Goal: Task Accomplishment & Management: Complete application form

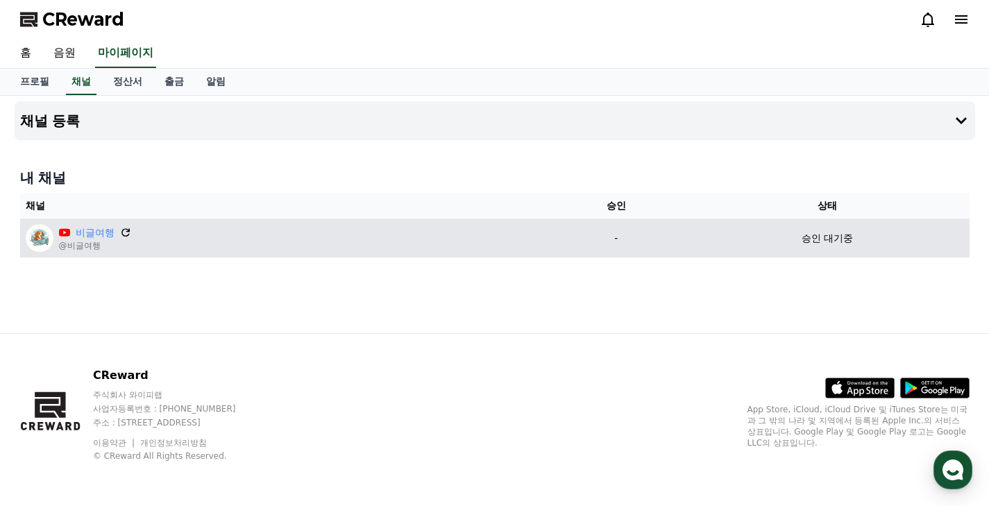
click at [119, 228] on icon at bounding box center [125, 232] width 12 height 12
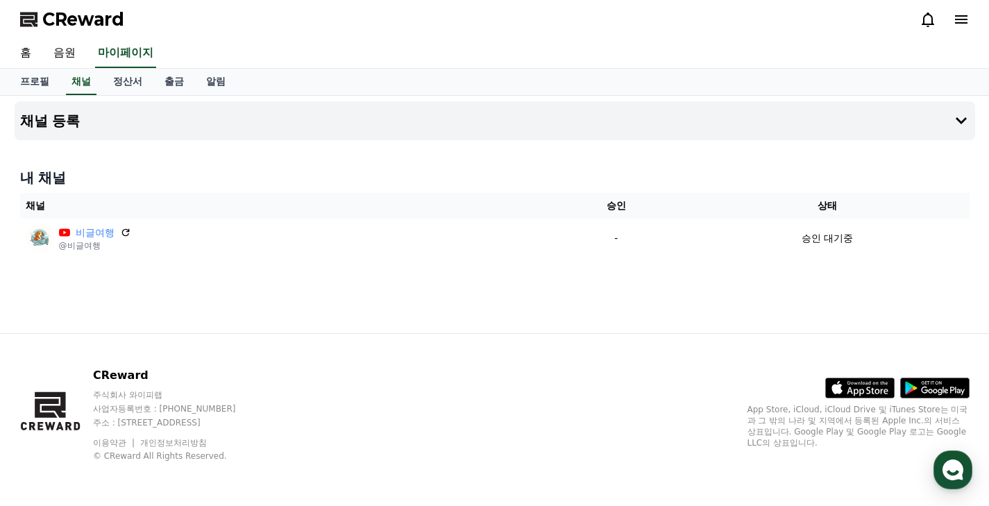
click at [93, 21] on span "CReward" at bounding box center [83, 19] width 82 height 22
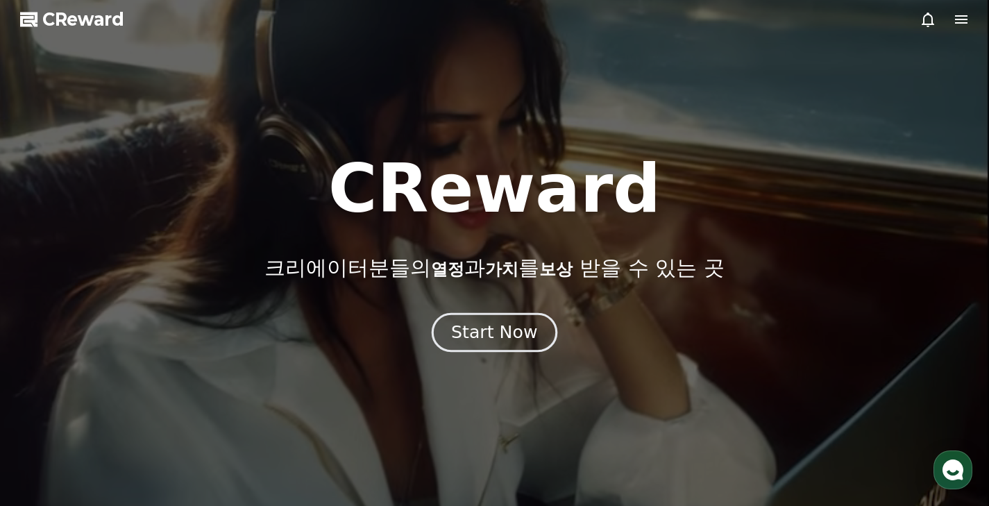
click at [520, 342] on div "Start Now" at bounding box center [494, 333] width 86 height 24
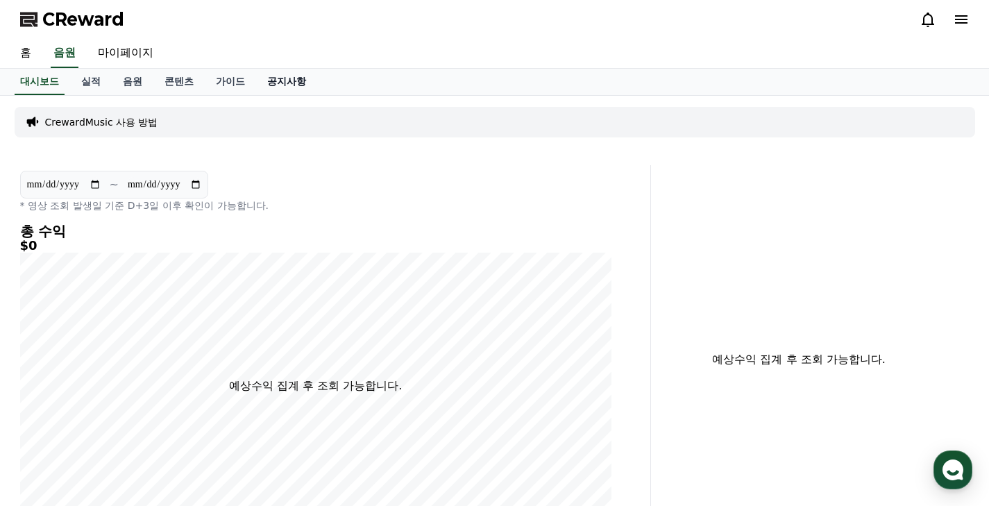
click at [262, 73] on link "공지사항" at bounding box center [286, 82] width 61 height 26
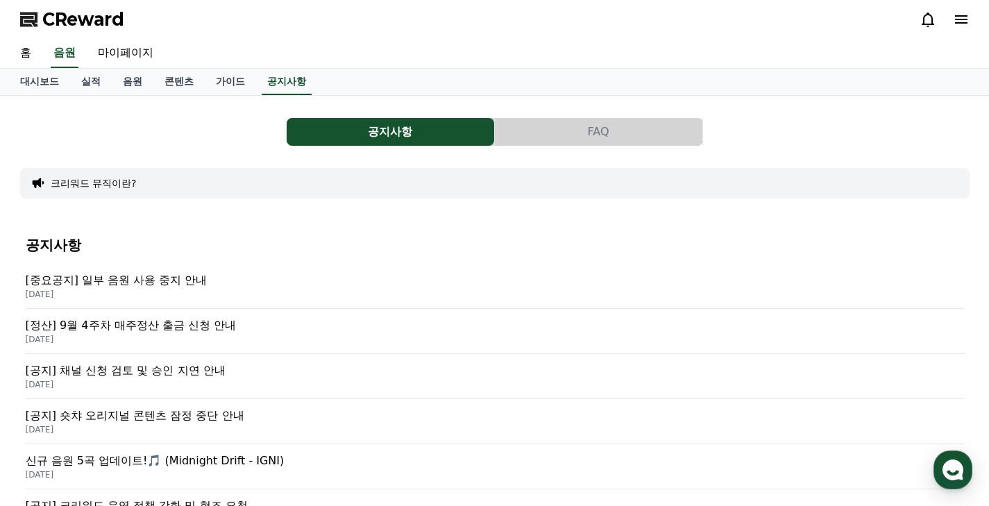
click at [148, 280] on p "[중요공지] 일부 음원 사용 중지 안내" at bounding box center [495, 280] width 938 height 17
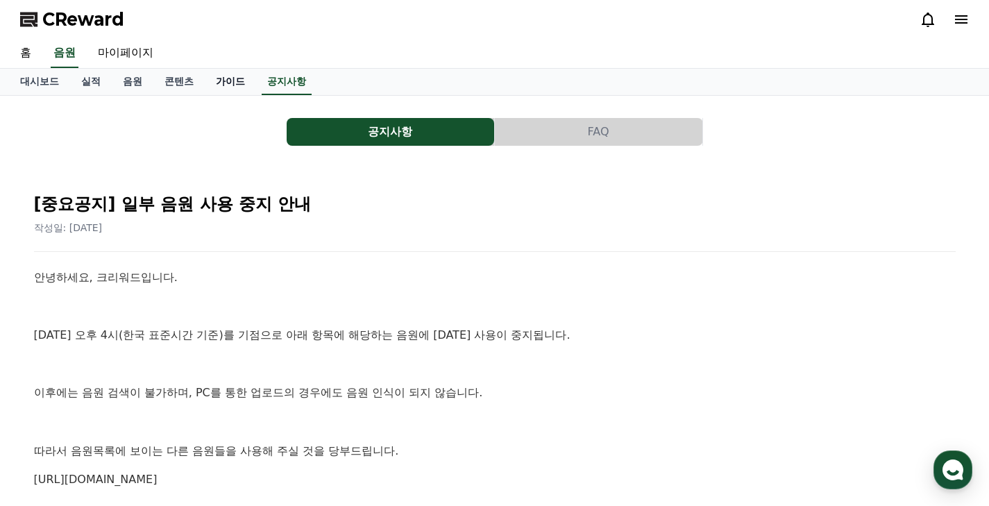
click at [219, 77] on link "가이드" at bounding box center [230, 82] width 51 height 26
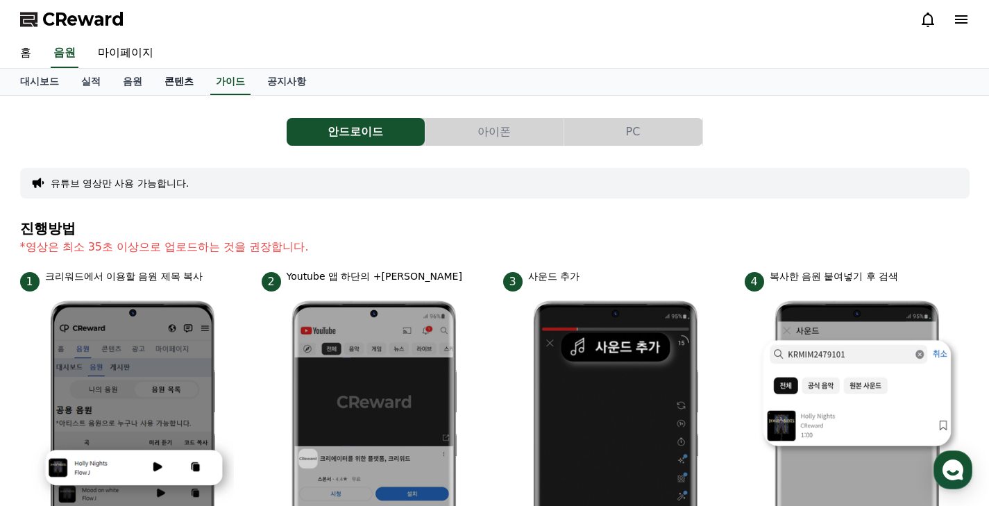
click at [171, 70] on link "콘텐츠" at bounding box center [178, 82] width 51 height 26
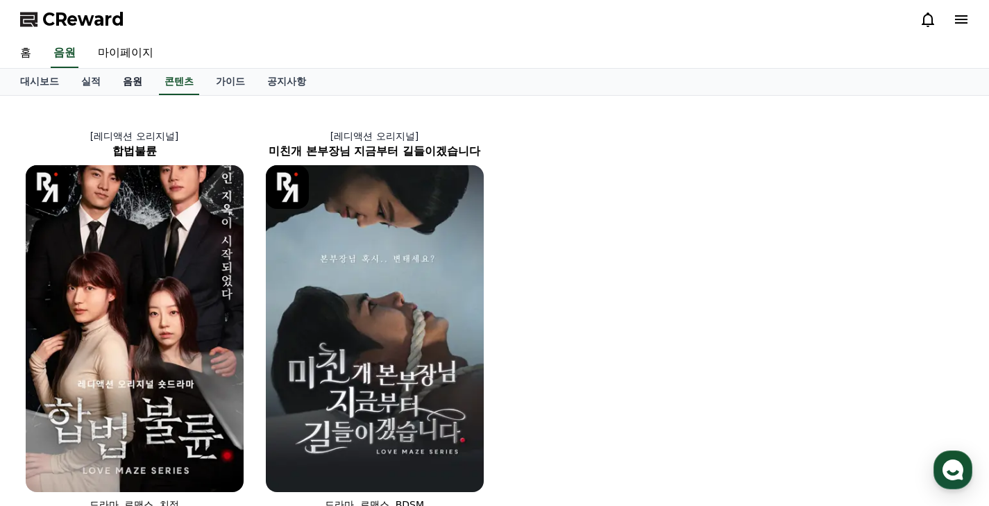
click at [132, 83] on link "음원" at bounding box center [133, 82] width 42 height 26
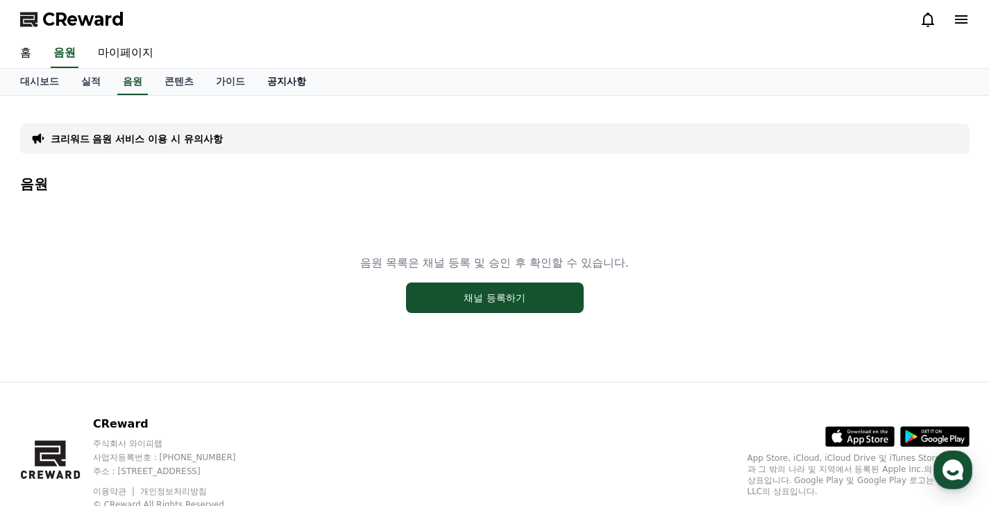
click at [283, 80] on link "공지사항" at bounding box center [286, 82] width 61 height 26
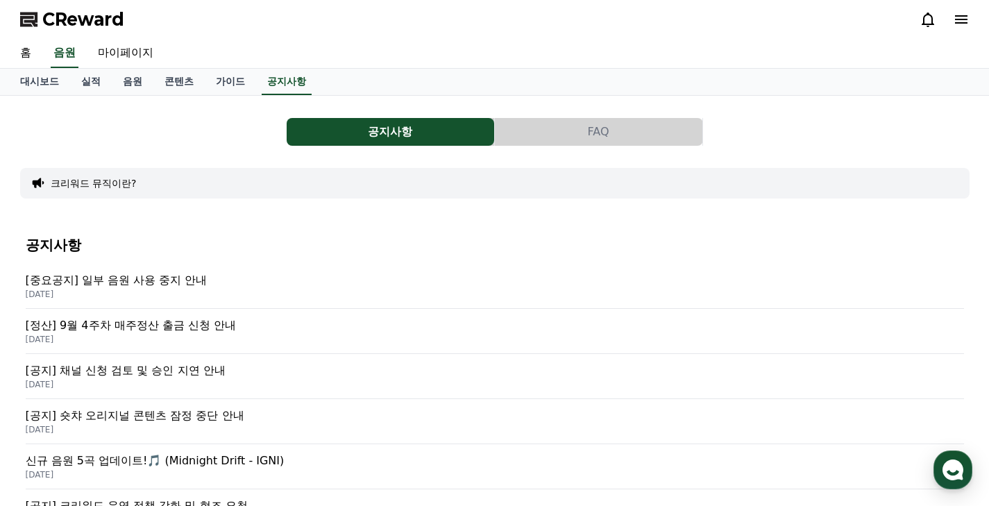
click at [188, 369] on p "[공지] 채널 신청 검토 및 승인 지연 안내" at bounding box center [495, 370] width 938 height 17
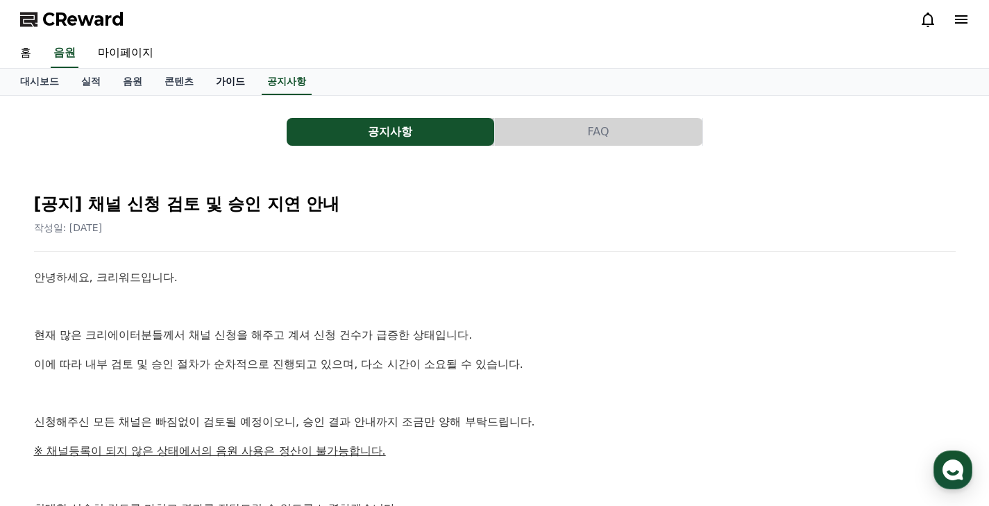
click at [207, 75] on link "가이드" at bounding box center [230, 82] width 51 height 26
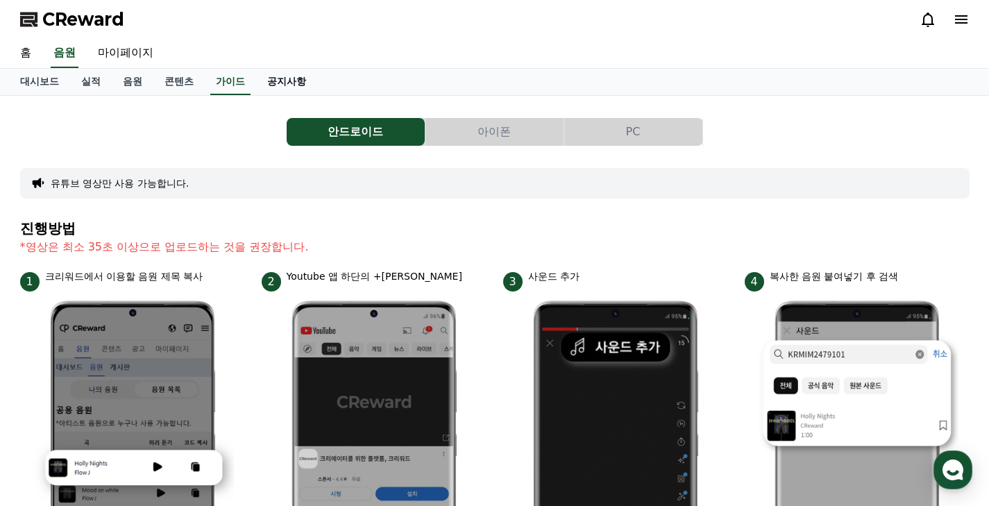
click at [256, 78] on link "공지사항" at bounding box center [286, 82] width 61 height 26
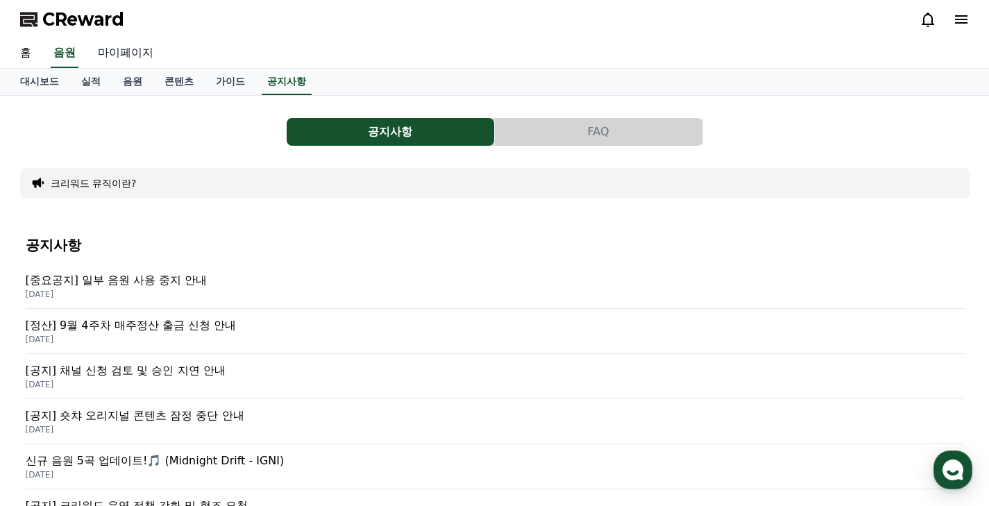
click at [117, 58] on link "마이페이지" at bounding box center [126, 53] width 78 height 29
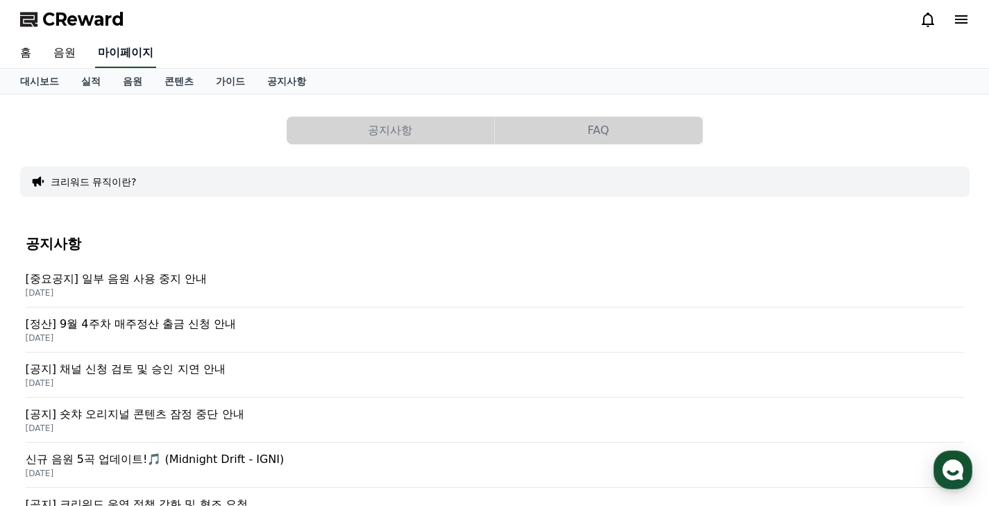
select select "**********"
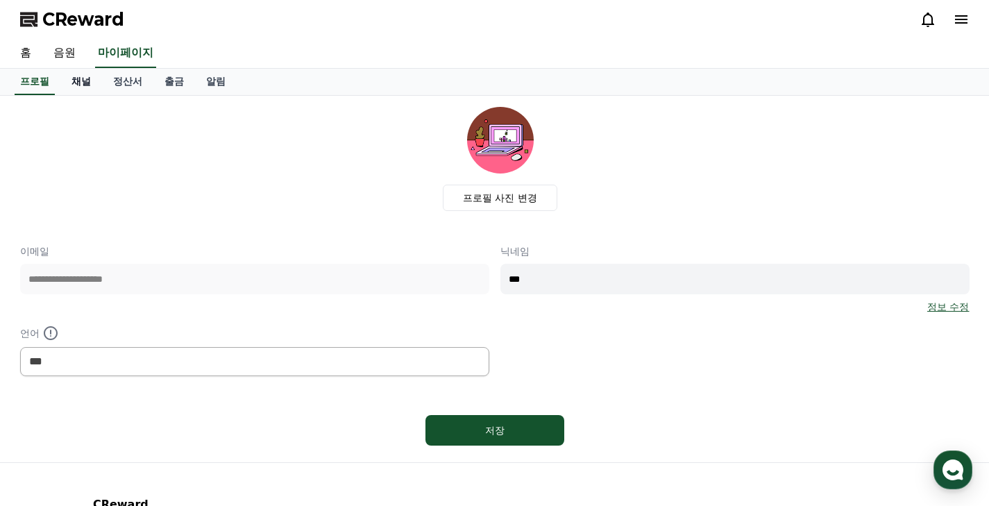
click at [85, 82] on link "채널" at bounding box center [81, 82] width 42 height 26
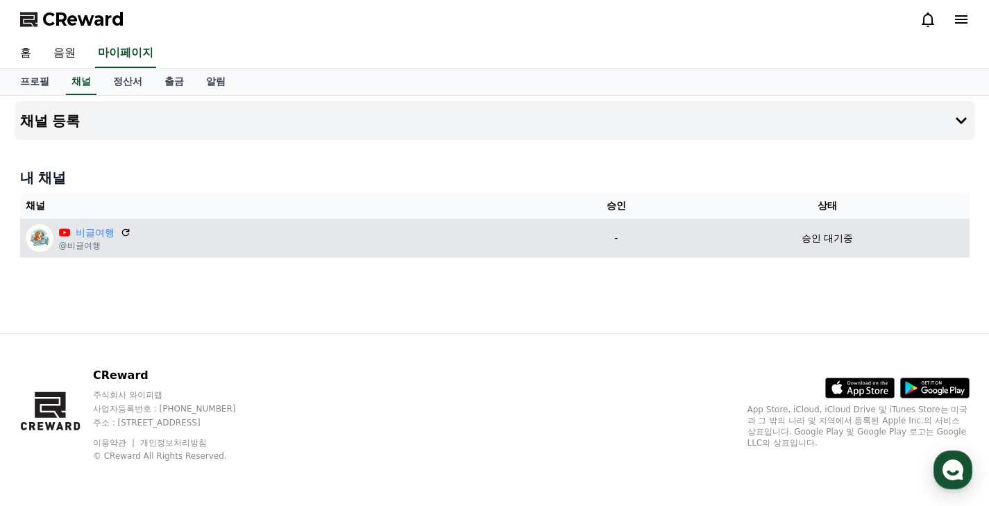
click at [128, 235] on div "비글여행 @비글여행" at bounding box center [284, 238] width 516 height 28
click at [122, 234] on icon at bounding box center [125, 232] width 12 height 12
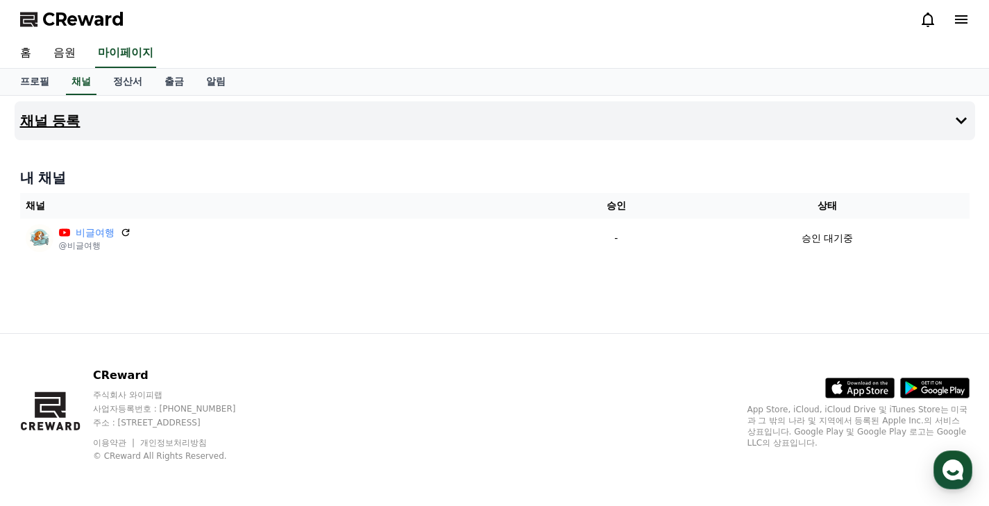
click at [956, 114] on icon at bounding box center [961, 120] width 17 height 17
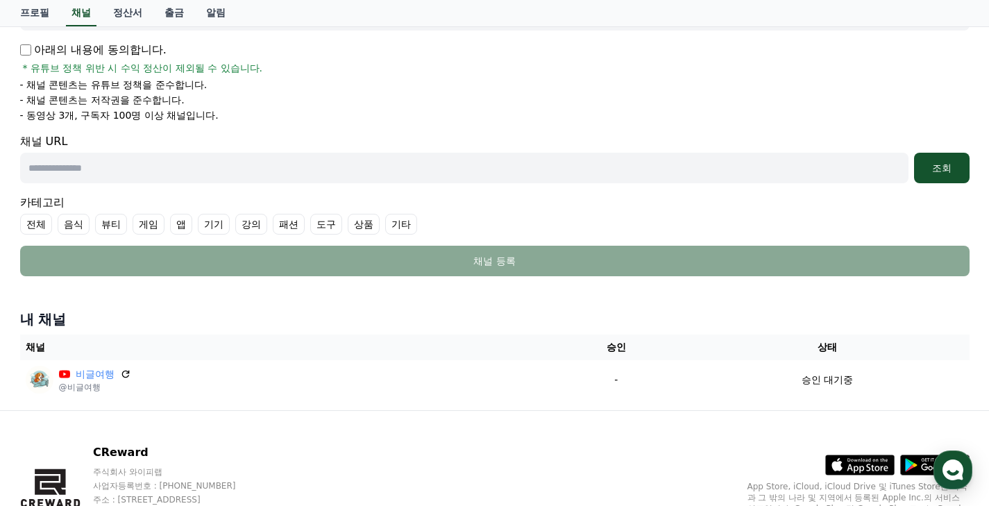
scroll to position [206, 0]
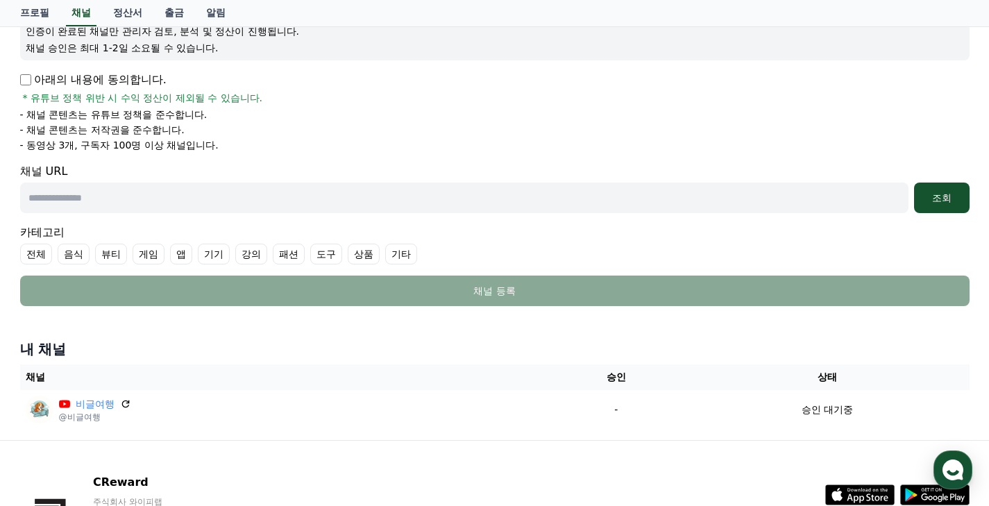
click at [70, 88] on div "아래의 내용에 동의합니다. * 유튜브 정책 위반 시 수익 정산이 제외될 수 있습니다." at bounding box center [494, 87] width 949 height 33
click at [142, 217] on form "Youtube * 알림 * 채널을 URL을 입력 후, 조회 버튼을 통해 인증 절차를 진행해 주세요. 인증이 완료된 채널만 관리자 검토, 분석 …" at bounding box center [494, 128] width 949 height 355
click at [163, 196] on input "text" at bounding box center [464, 197] width 888 height 31
click at [208, 201] on input "text" at bounding box center [464, 197] width 888 height 31
paste input "**********"
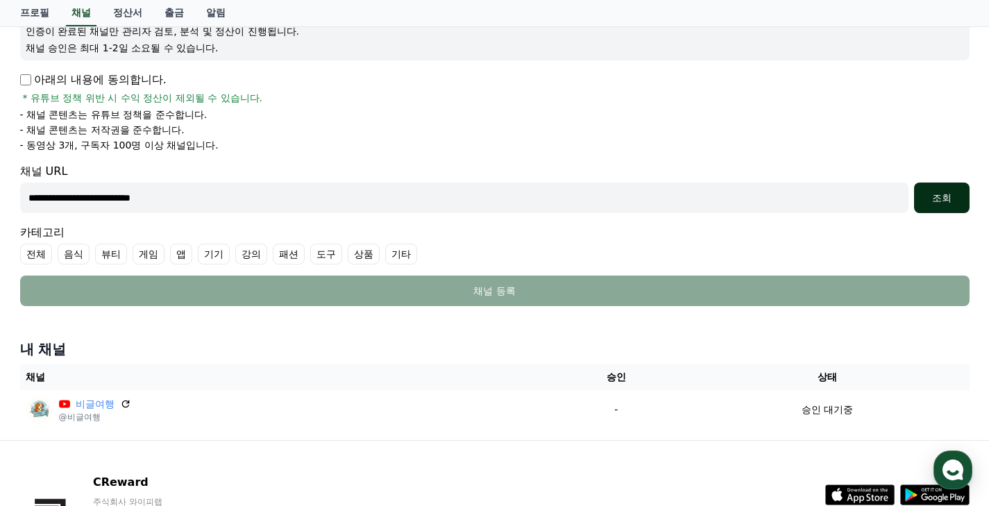
type input "**********"
click at [950, 197] on div "조회" at bounding box center [941, 198] width 44 height 14
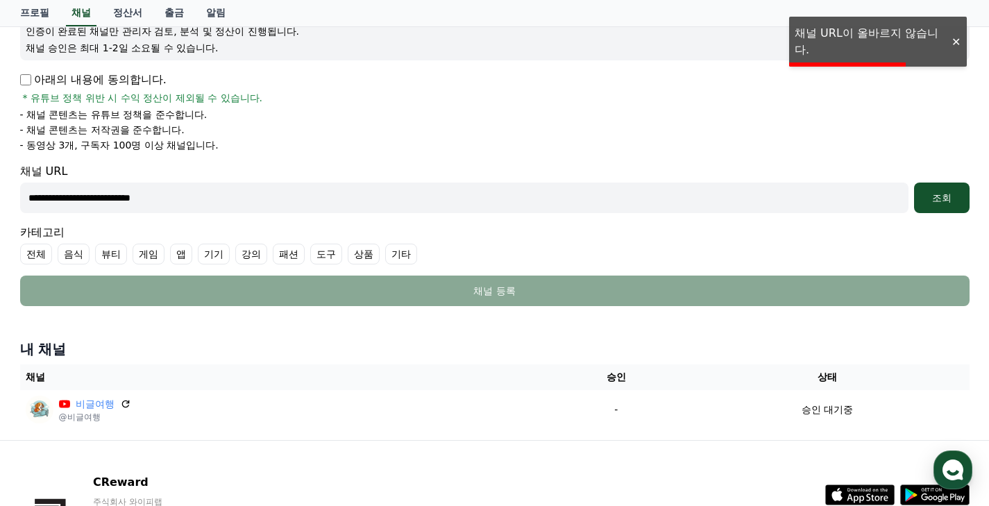
click at [489, 119] on li "- 채널 콘텐츠는 유튜브 정책을 준수합니다." at bounding box center [494, 115] width 949 height 14
drag, startPoint x: 17, startPoint y: 198, endPoint x: 7, endPoint y: 198, distance: 10.4
click at [3, 198] on div "**********" at bounding box center [494, 165] width 989 height 550
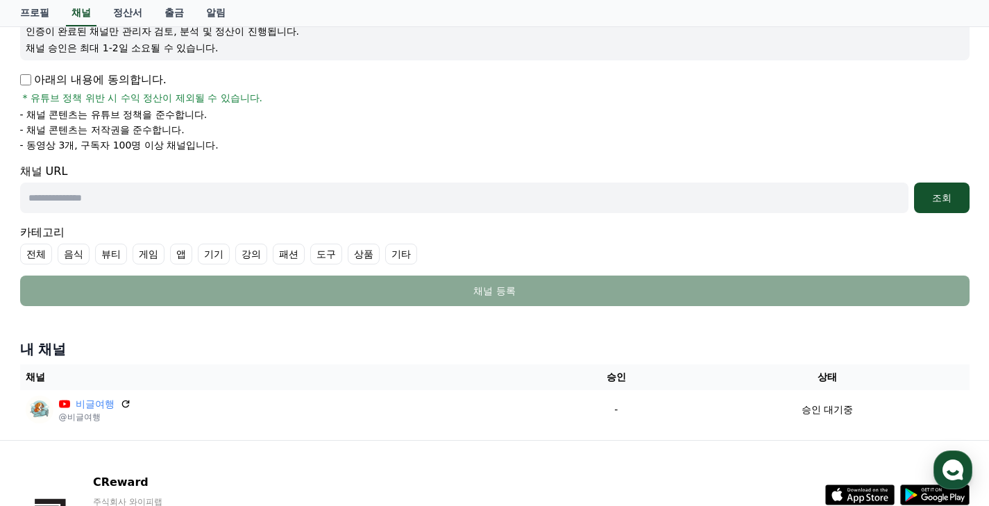
click at [416, 130] on li "- 채널 콘텐츠는 저작권을 준수합니다." at bounding box center [494, 130] width 949 height 14
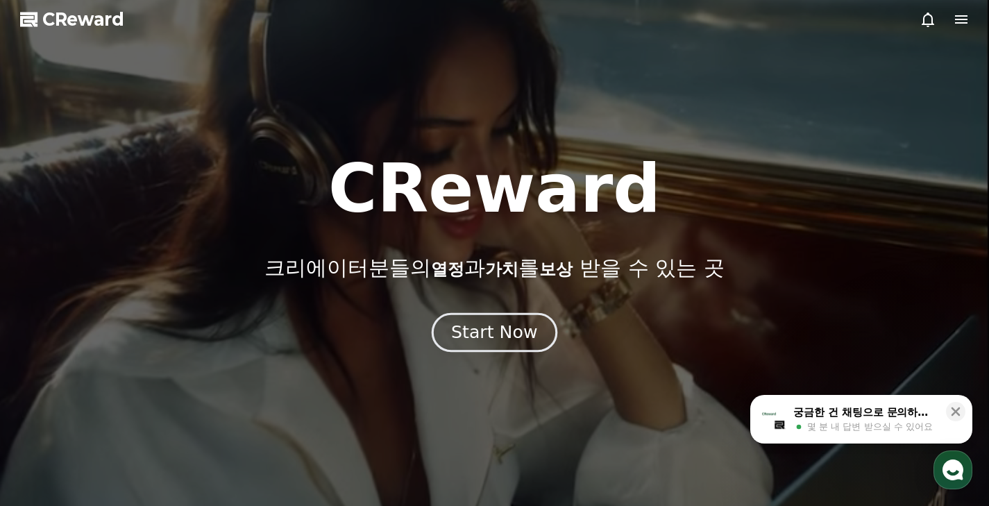
click at [515, 346] on button "Start Now" at bounding box center [495, 332] width 126 height 40
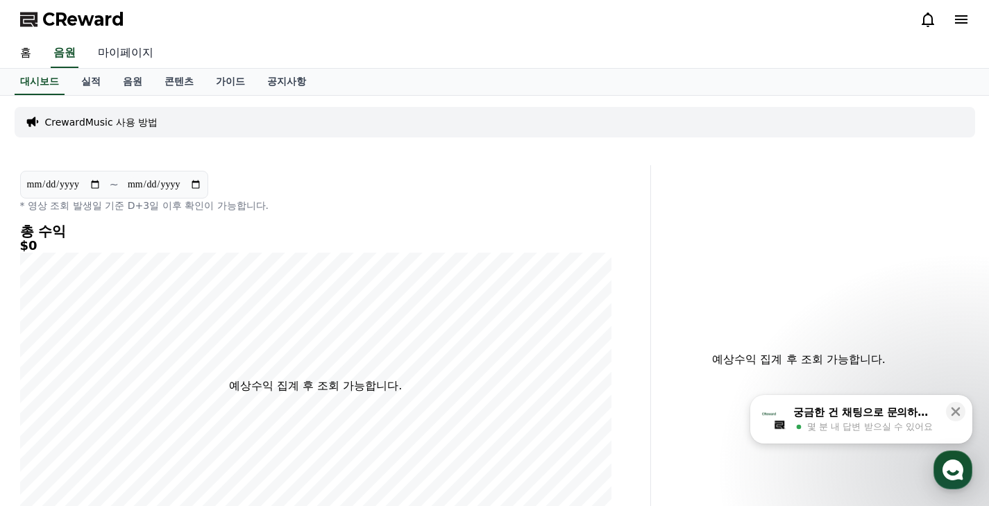
click at [115, 54] on link "마이페이지" at bounding box center [126, 53] width 78 height 29
select select "**********"
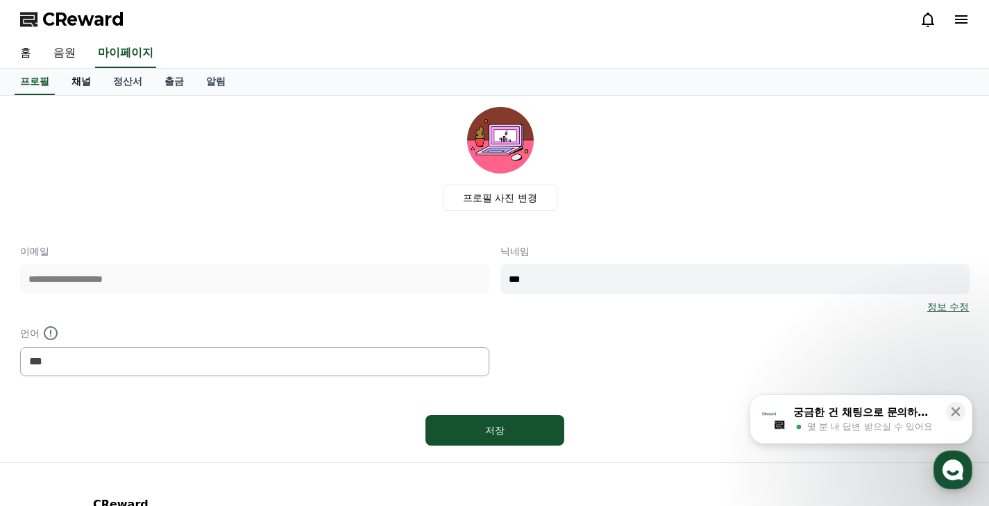
click at [88, 80] on link "채널" at bounding box center [81, 82] width 42 height 26
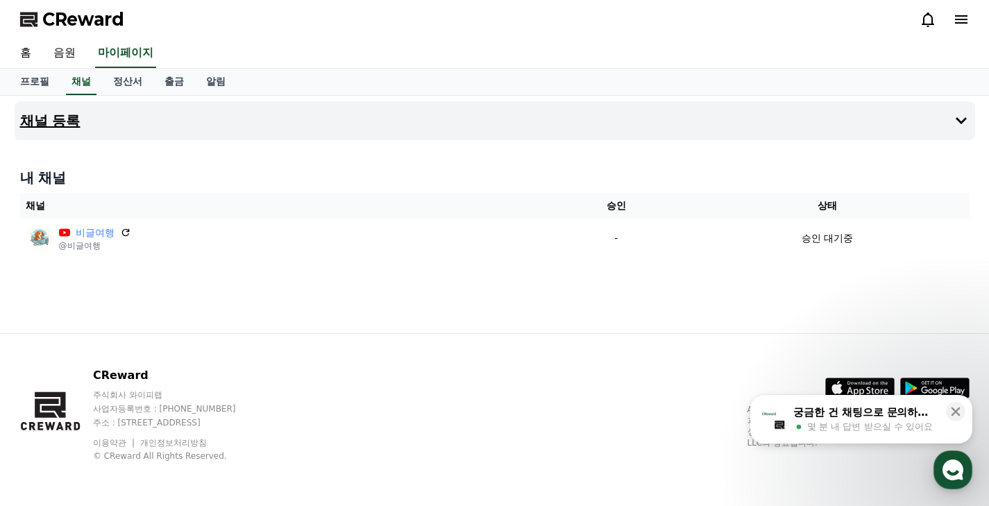
click at [921, 119] on button "채널 등록" at bounding box center [495, 120] width 960 height 39
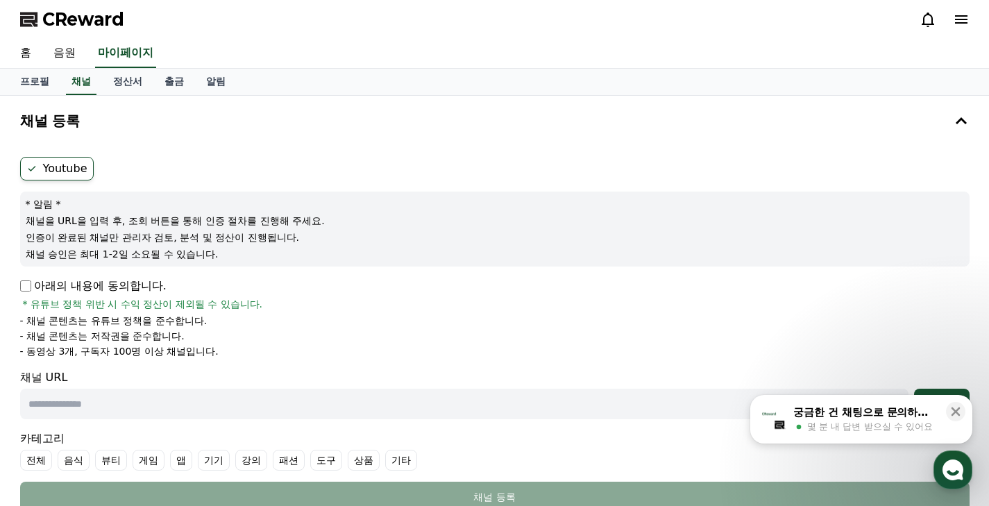
click at [34, 282] on p "아래의 내용에 동의합니다." at bounding box center [93, 286] width 146 height 17
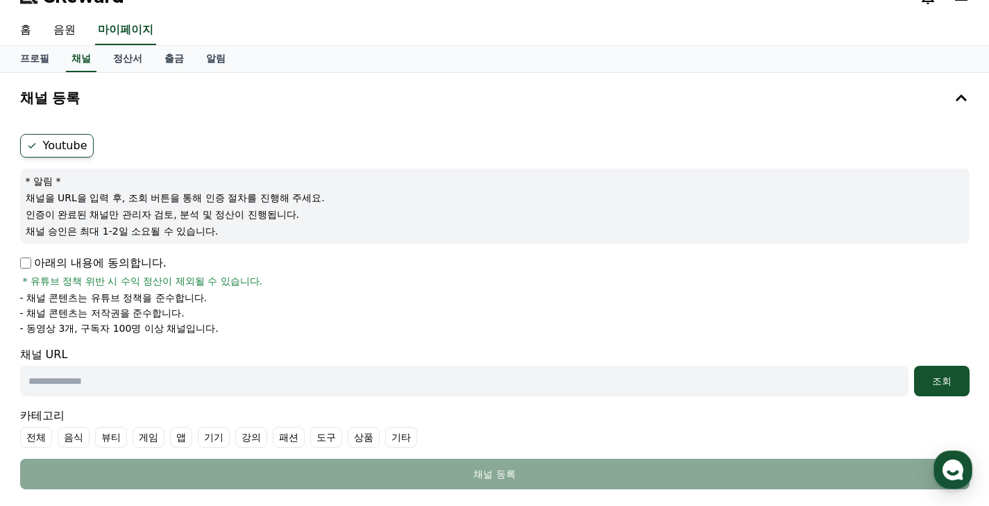
click at [145, 380] on input "text" at bounding box center [464, 381] width 888 height 31
paste input "**********"
type input "**********"
click at [951, 382] on div "조회" at bounding box center [941, 381] width 44 height 14
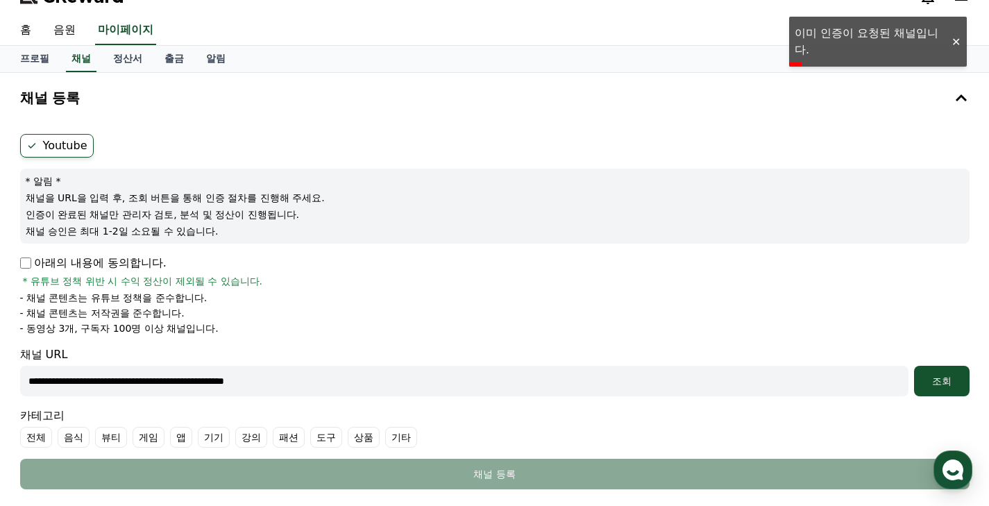
scroll to position [308, 0]
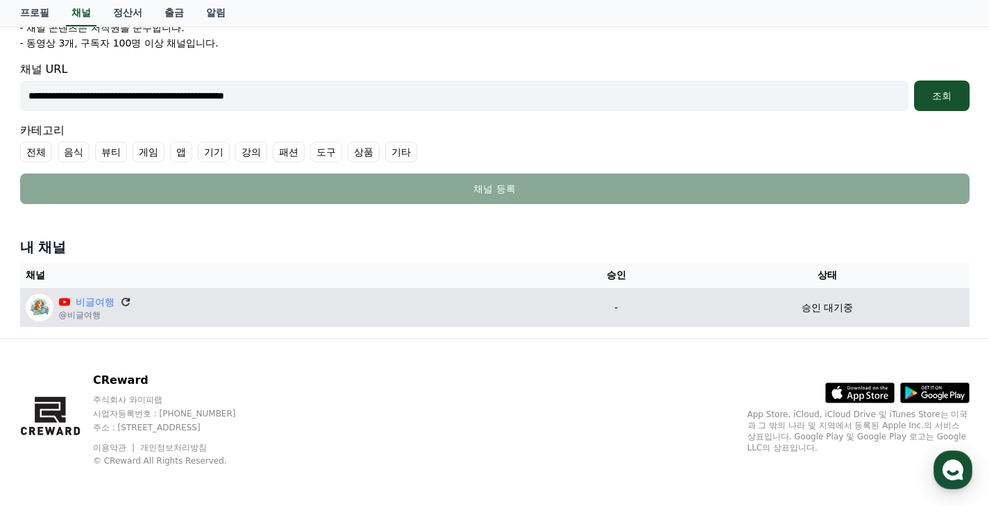
click at [124, 300] on icon at bounding box center [125, 302] width 8 height 8
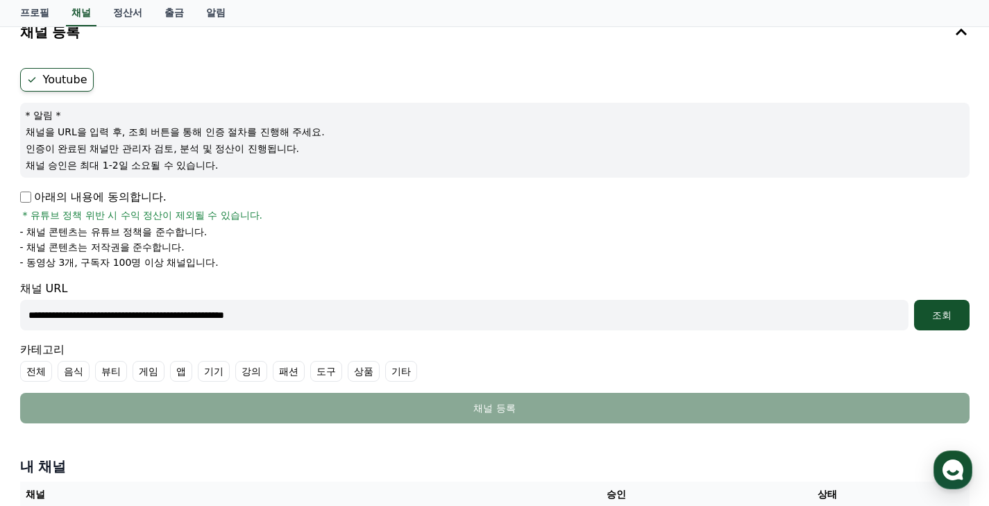
scroll to position [0, 0]
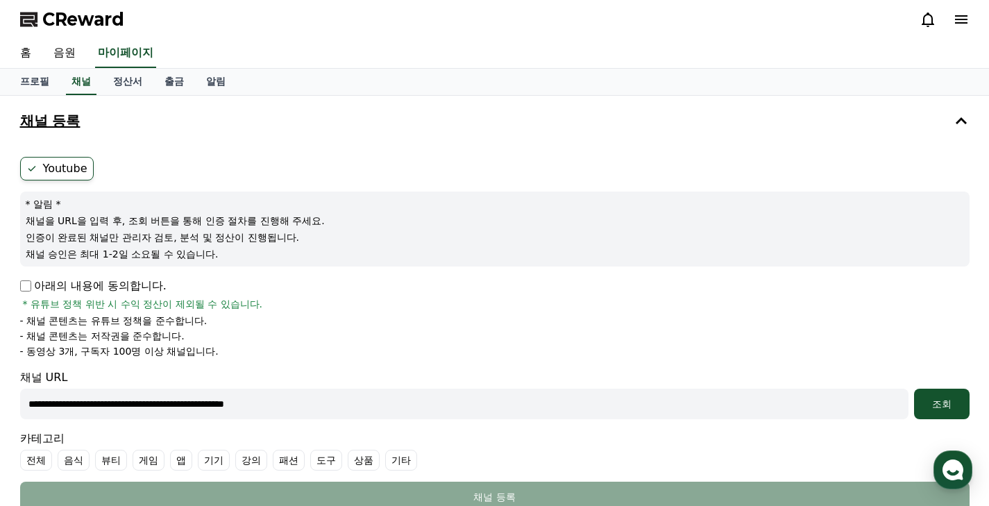
click at [968, 117] on icon at bounding box center [961, 120] width 17 height 17
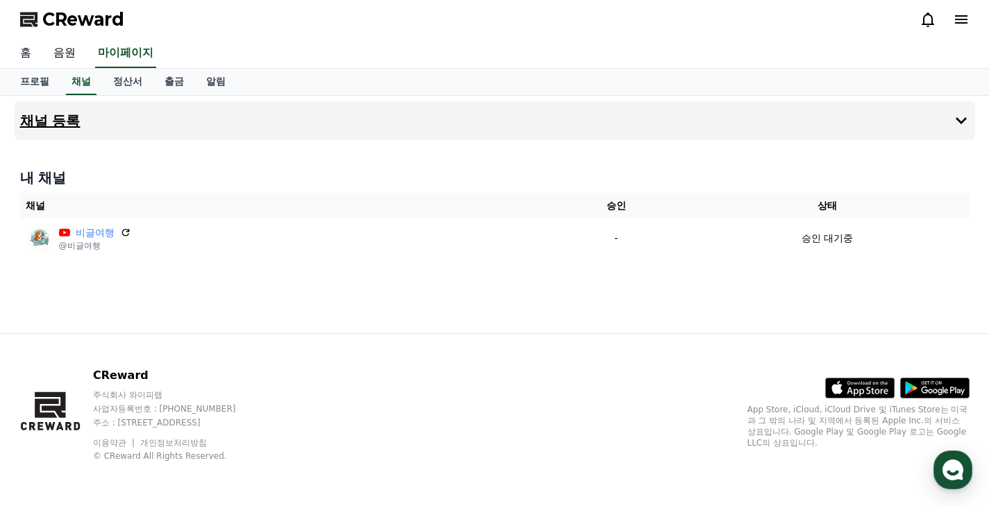
click at [19, 57] on link "홈" at bounding box center [25, 53] width 33 height 29
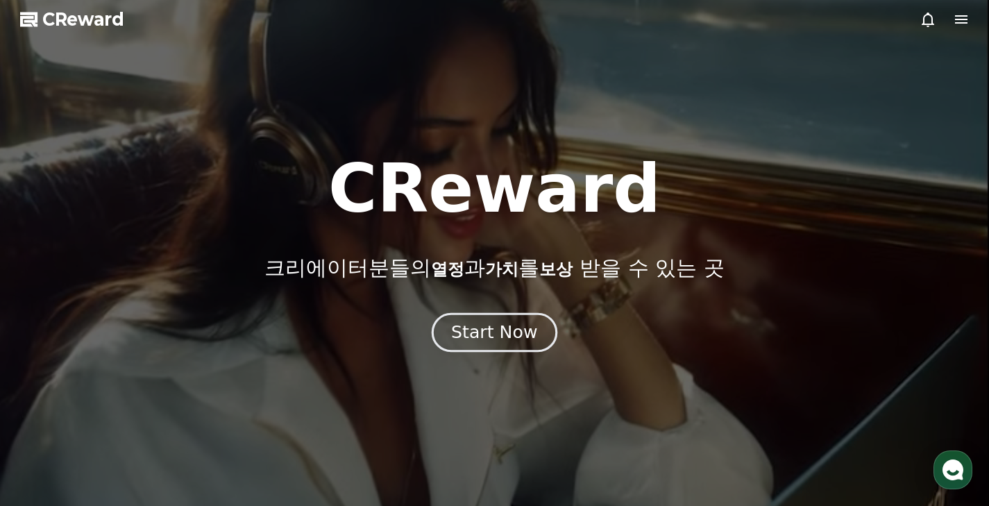
click at [466, 342] on div "Start Now" at bounding box center [494, 333] width 86 height 24
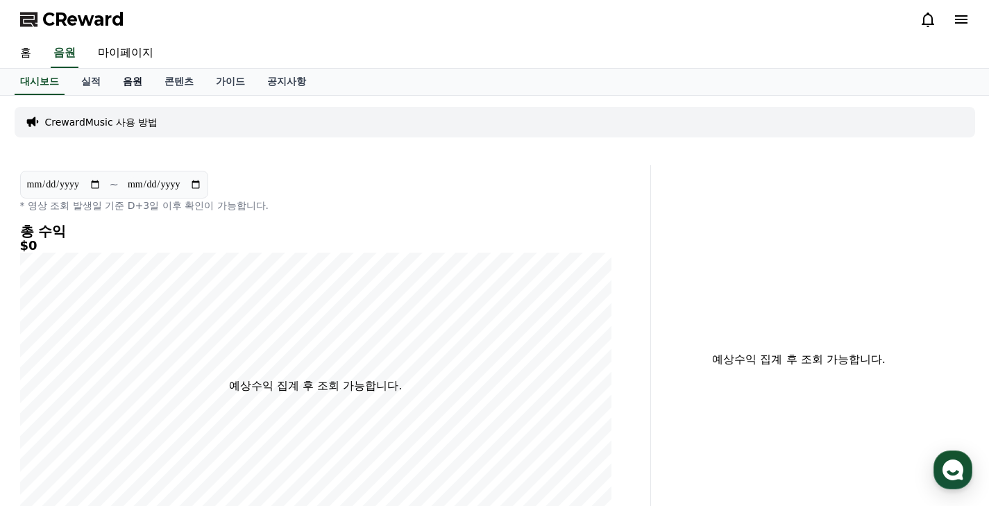
click at [131, 82] on link "음원" at bounding box center [133, 82] width 42 height 26
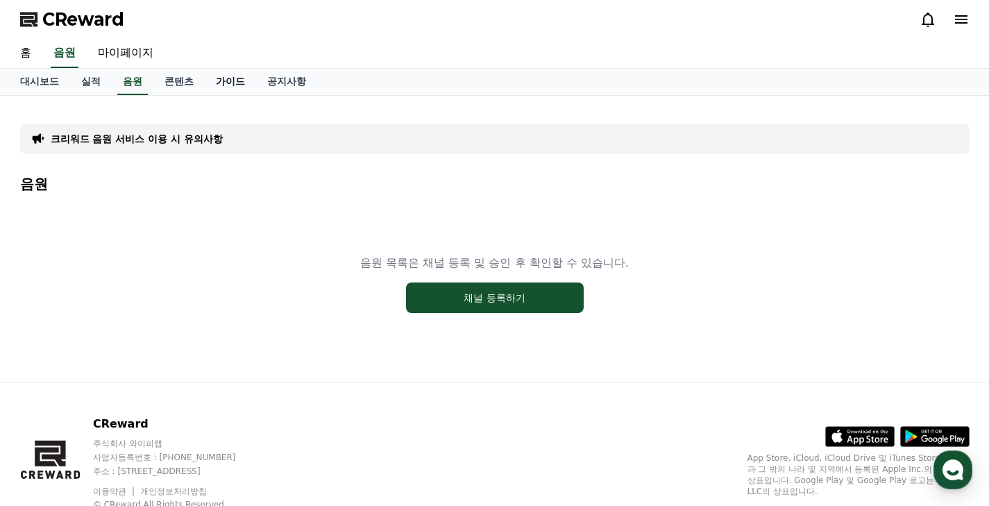
click at [205, 85] on link "가이드" at bounding box center [230, 82] width 51 height 26
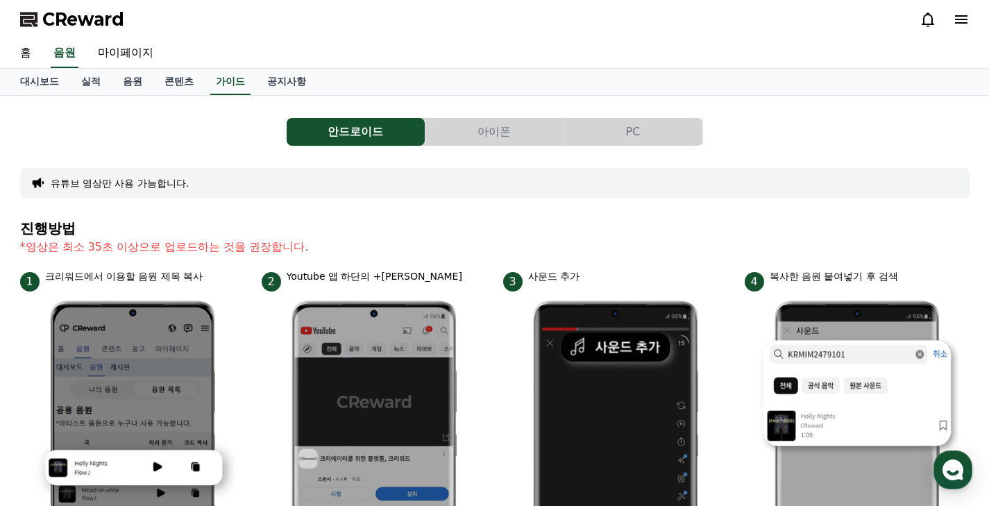
click at [498, 135] on button "아이폰" at bounding box center [494, 132] width 138 height 28
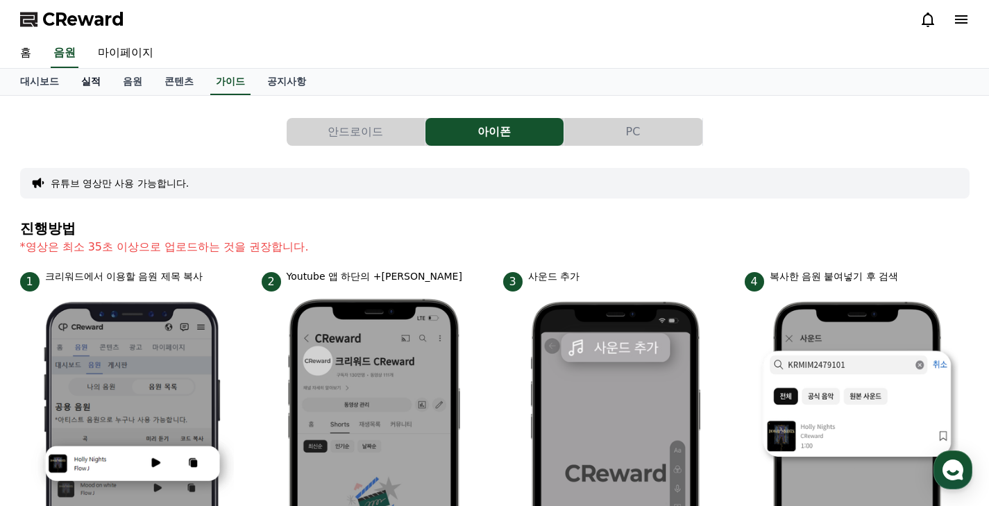
click at [88, 80] on link "실적" at bounding box center [91, 82] width 42 height 26
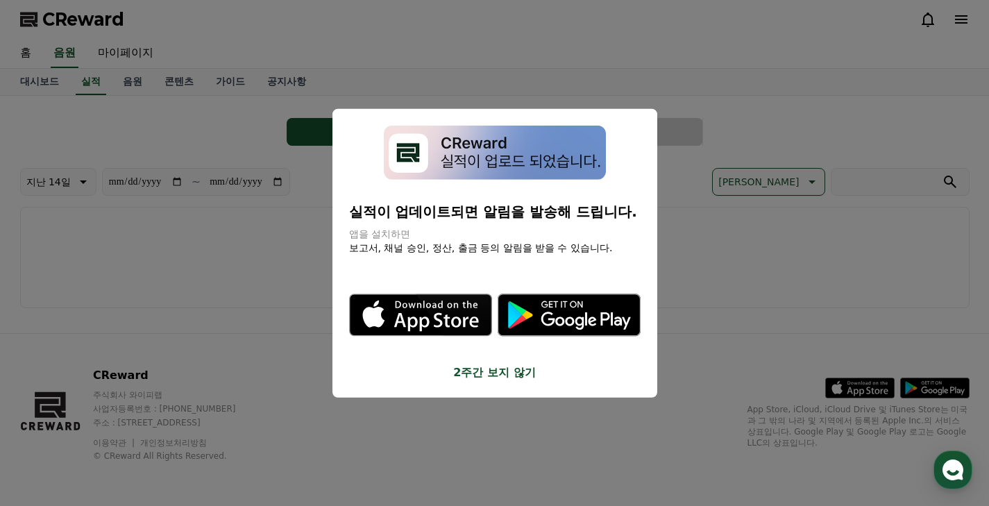
click at [493, 382] on button "close modal" at bounding box center [494, 253] width 989 height 506
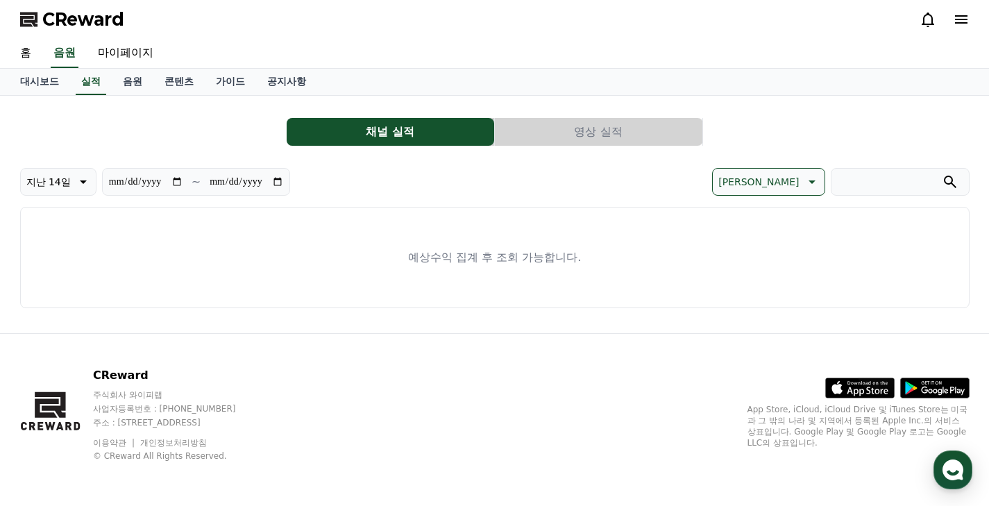
click at [623, 134] on button "영상 실적" at bounding box center [598, 132] width 207 height 28
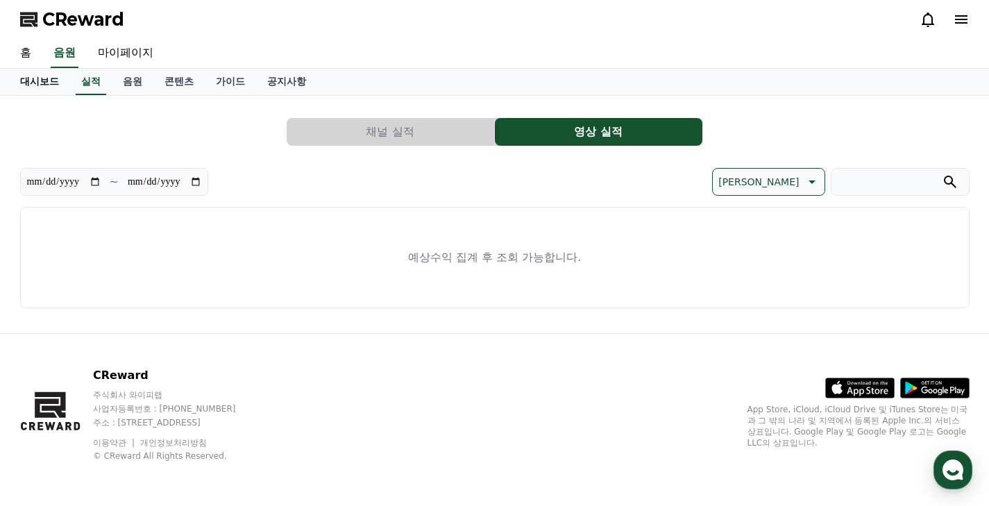
click at [32, 86] on link "대시보드" at bounding box center [39, 82] width 61 height 26
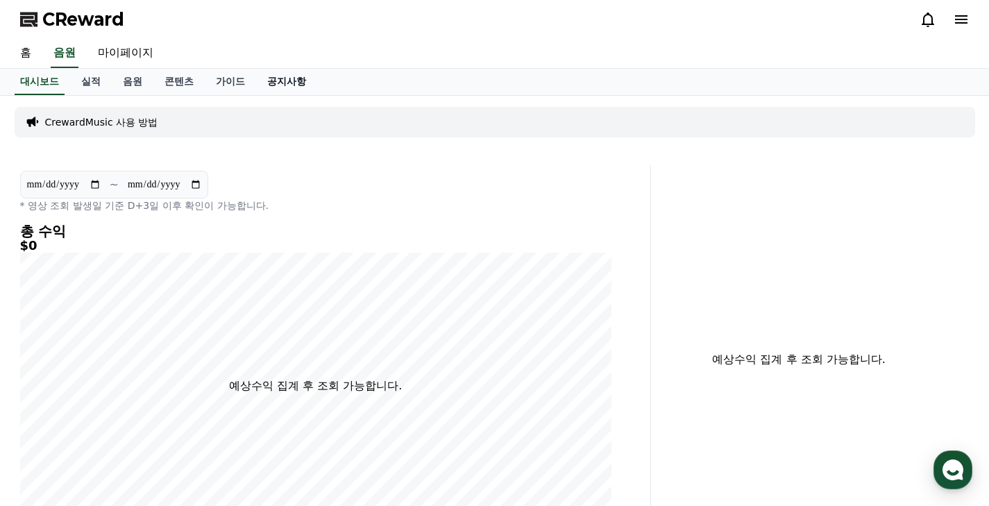
click at [272, 80] on link "공지사항" at bounding box center [286, 82] width 61 height 26
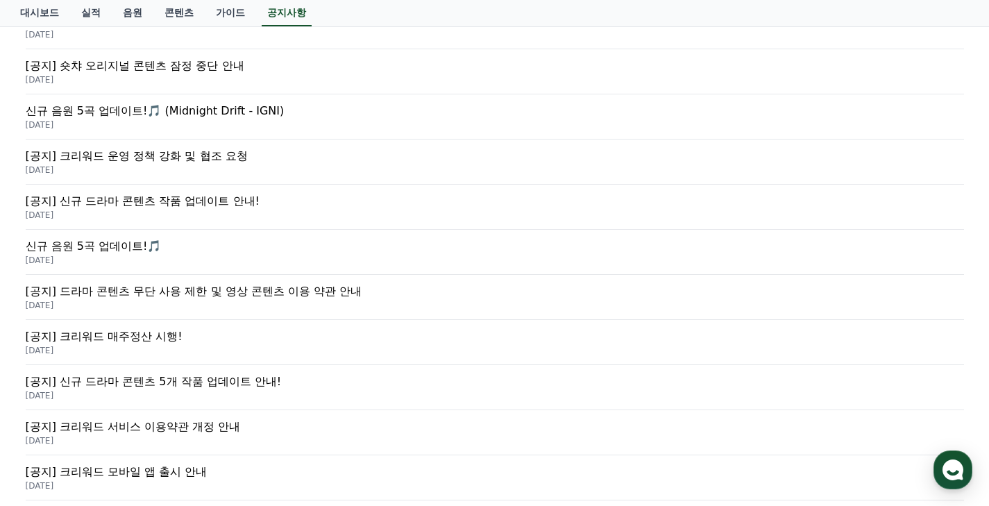
scroll to position [350, 0]
click at [158, 160] on p "[공지] 크리워드 운영 정책 강화 및 협조 요청" at bounding box center [495, 155] width 938 height 17
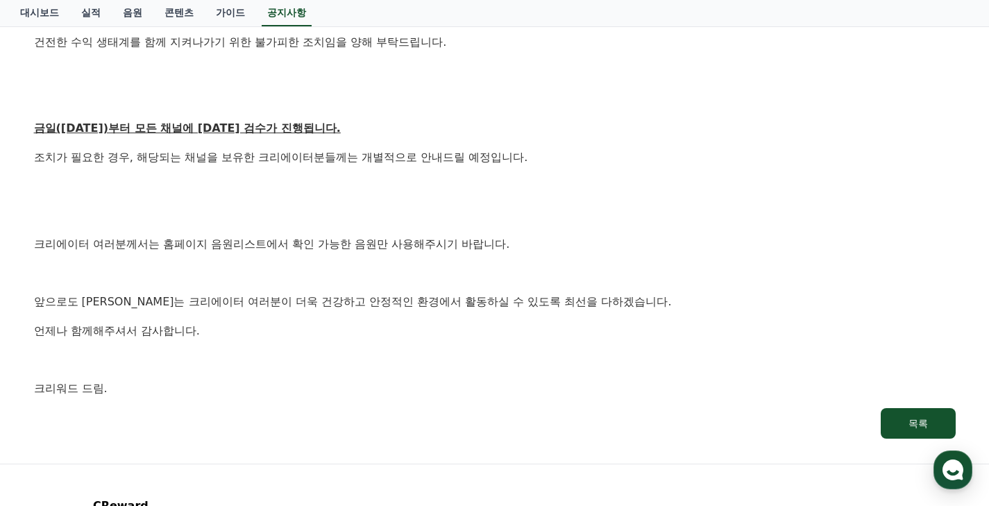
scroll to position [756, 0]
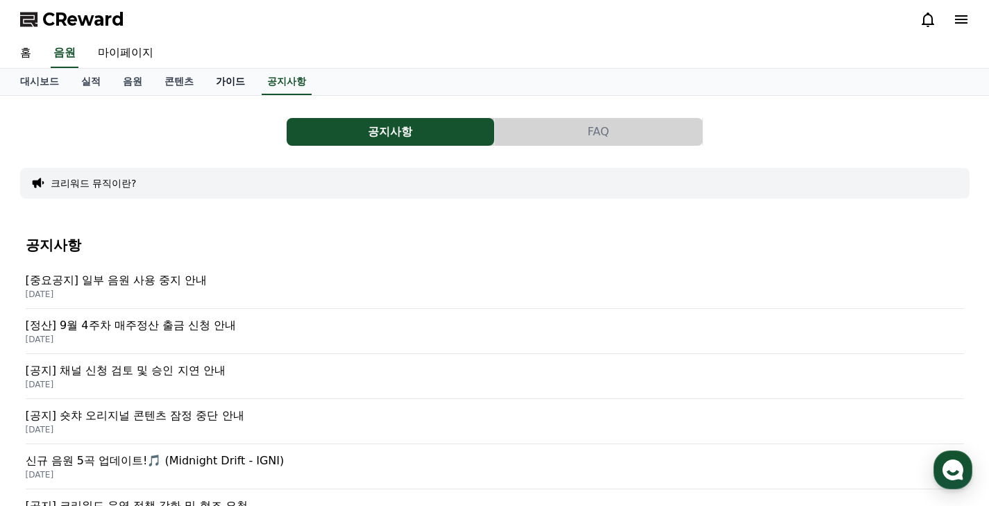
click at [223, 78] on link "가이드" at bounding box center [230, 82] width 51 height 26
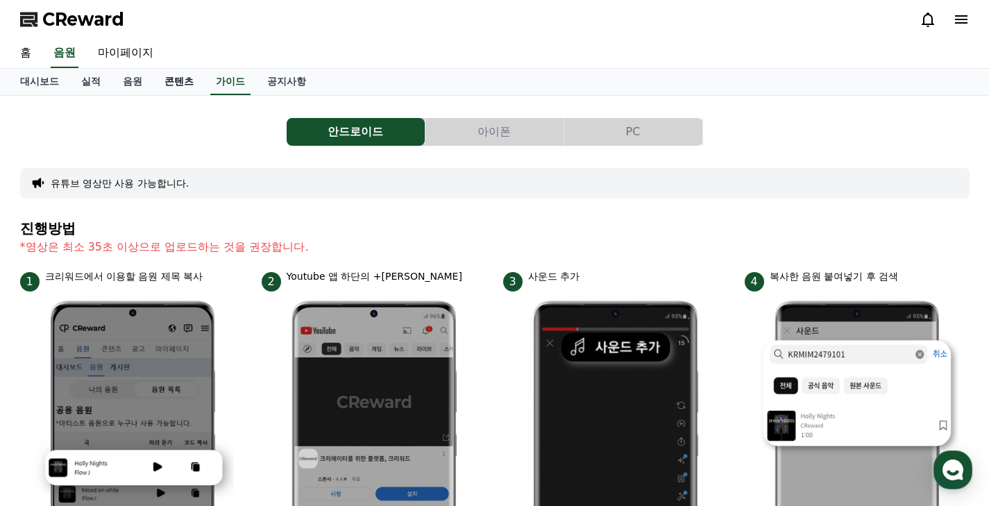
click at [164, 85] on link "콘텐츠" at bounding box center [178, 82] width 51 height 26
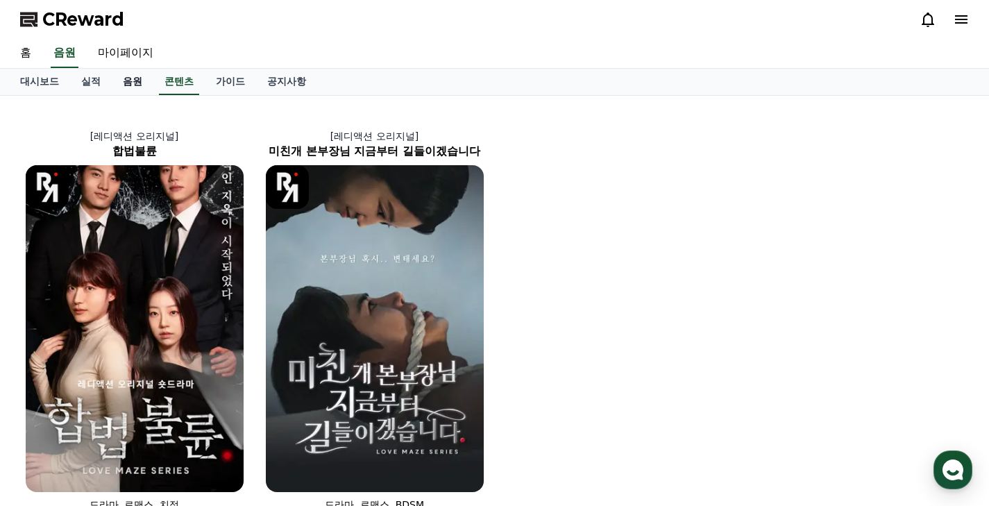
click at [119, 83] on link "음원" at bounding box center [133, 82] width 42 height 26
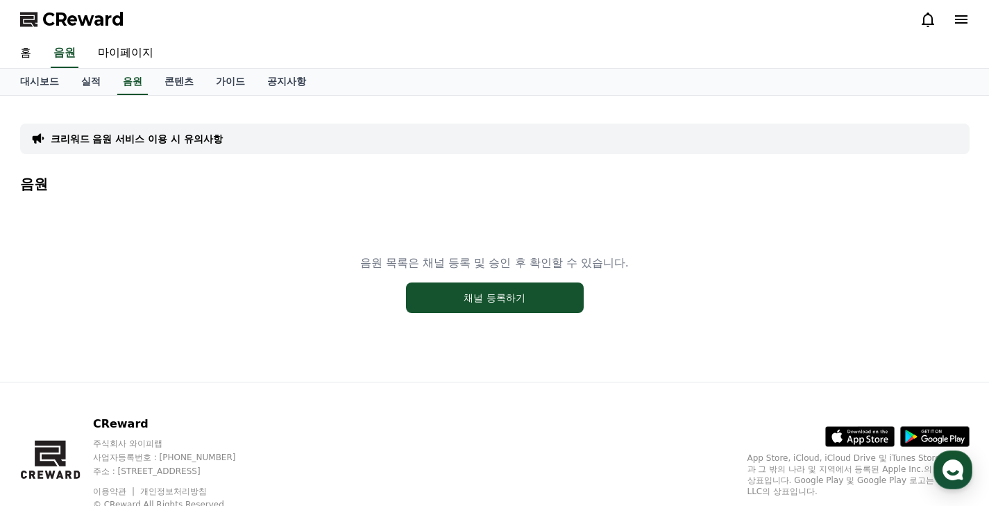
click at [962, 24] on icon at bounding box center [961, 19] width 17 height 17
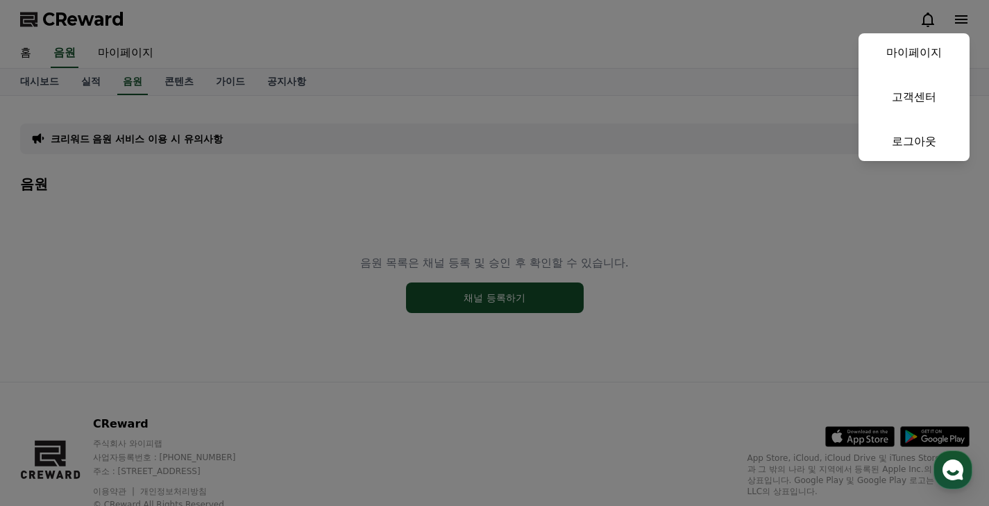
click at [779, 271] on button "close" at bounding box center [494, 253] width 989 height 506
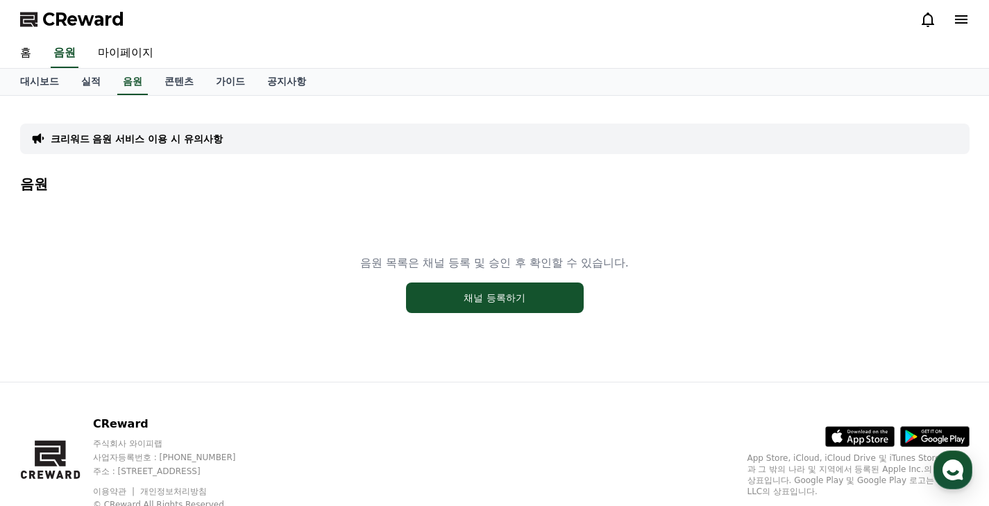
click at [962, 17] on icon at bounding box center [961, 19] width 17 height 17
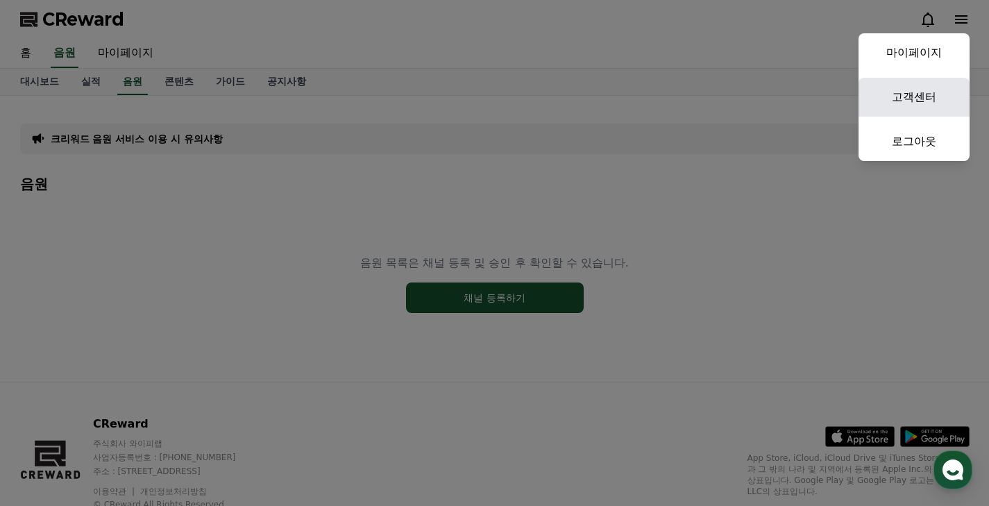
click at [932, 85] on link "고객센터" at bounding box center [913, 97] width 111 height 39
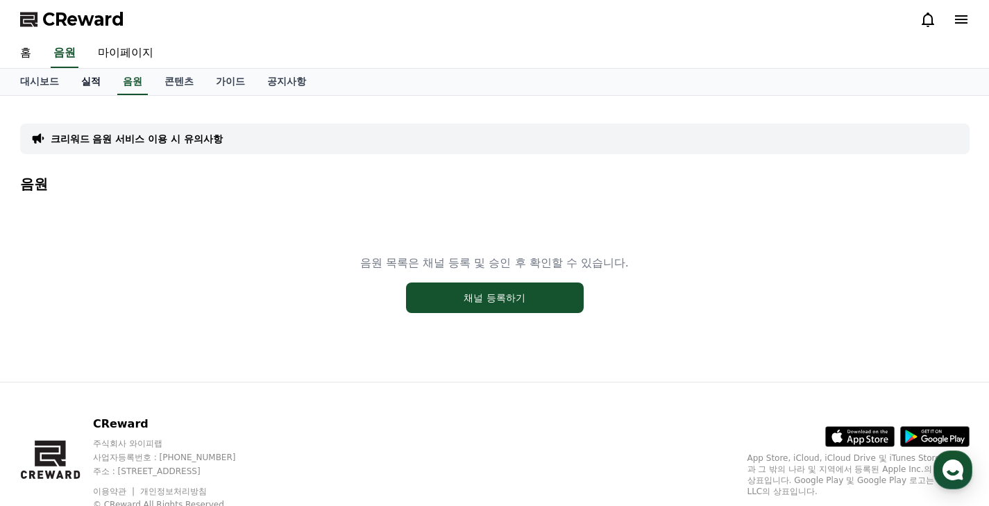
click at [70, 87] on link "실적" at bounding box center [91, 82] width 42 height 26
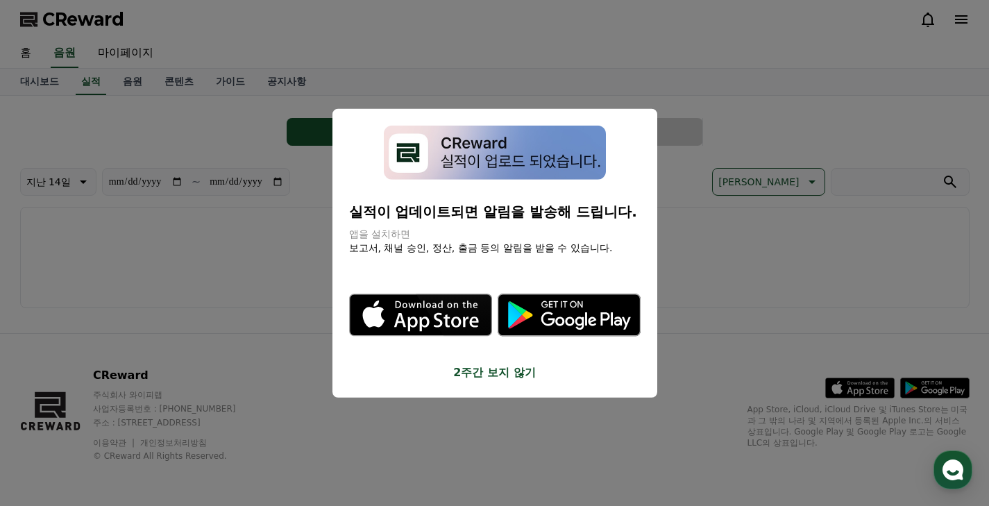
click at [22, 92] on button "close modal" at bounding box center [494, 253] width 989 height 506
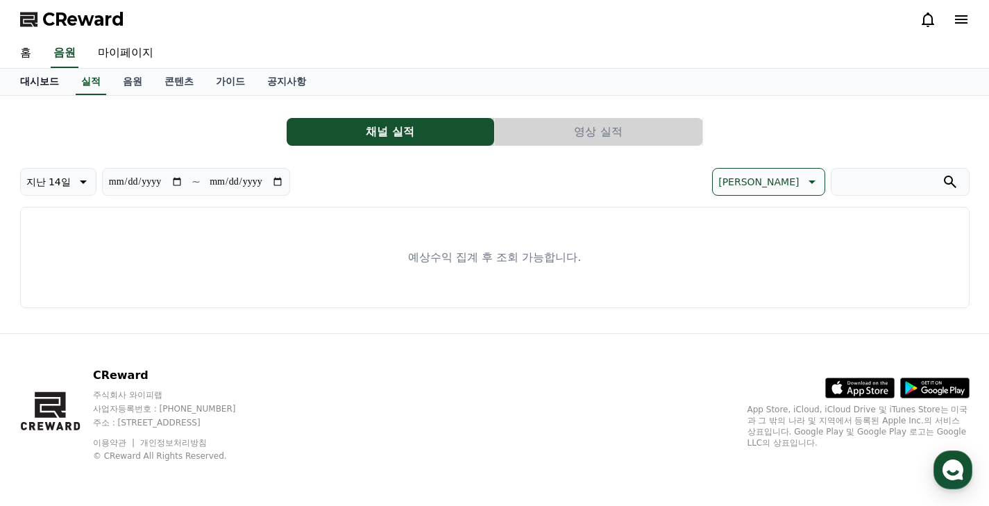
click at [23, 87] on link "대시보드" at bounding box center [39, 82] width 61 height 26
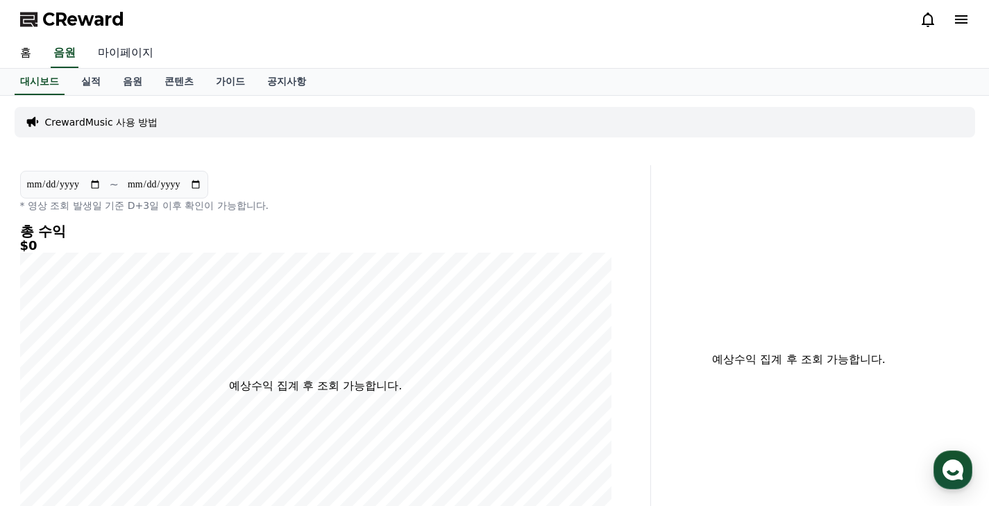
click at [135, 44] on link "마이페이지" at bounding box center [126, 53] width 78 height 29
select select "**********"
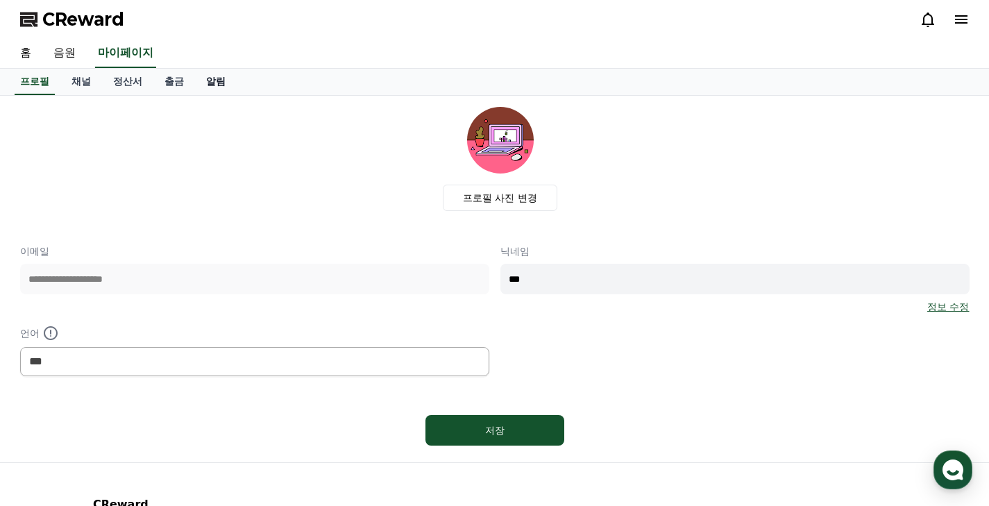
click at [195, 86] on link "알림" at bounding box center [216, 82] width 42 height 26
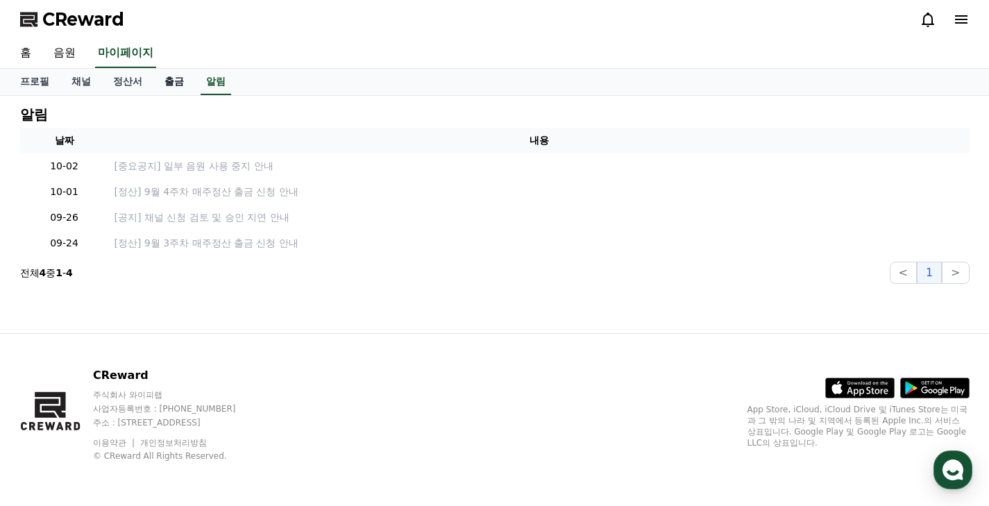
click at [164, 88] on link "출금" at bounding box center [174, 82] width 42 height 26
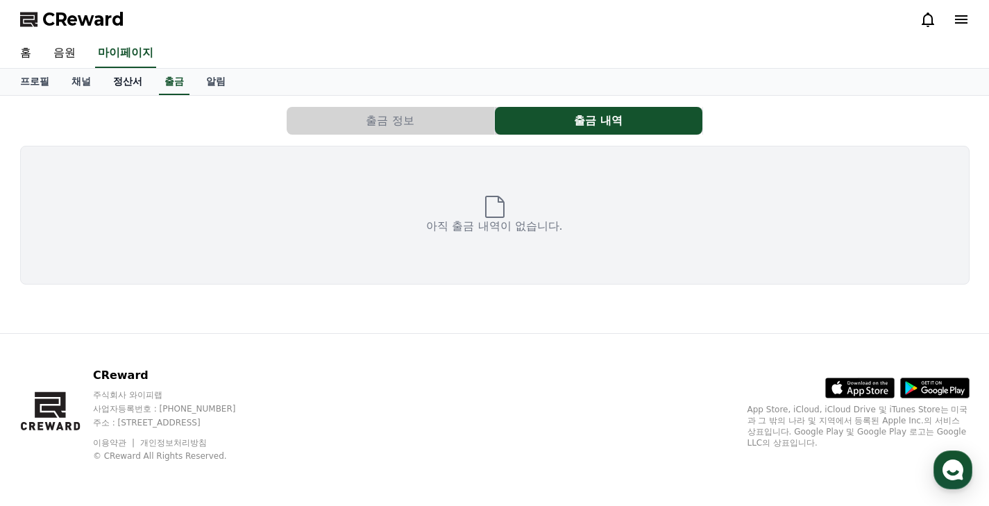
click at [117, 83] on link "정산서" at bounding box center [127, 82] width 51 height 26
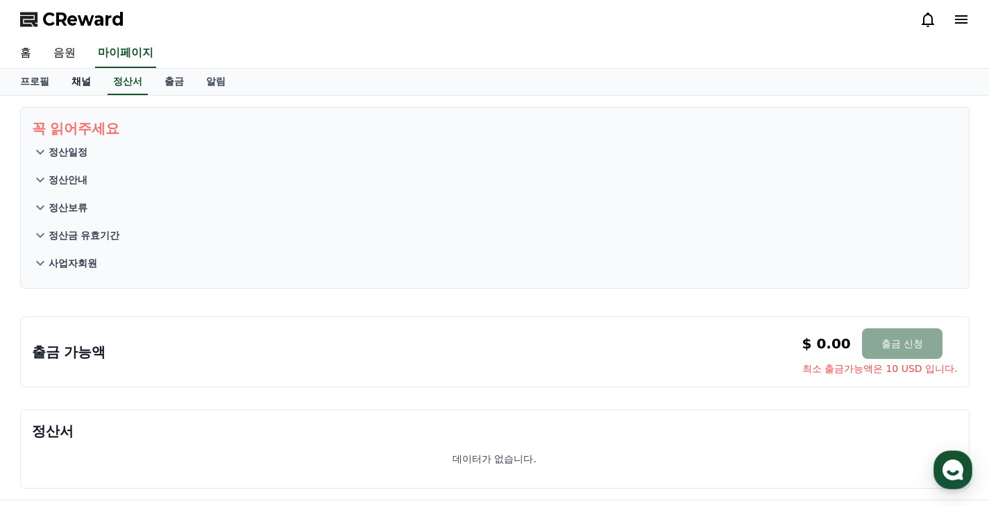
click at [76, 73] on link "채널" at bounding box center [81, 82] width 42 height 26
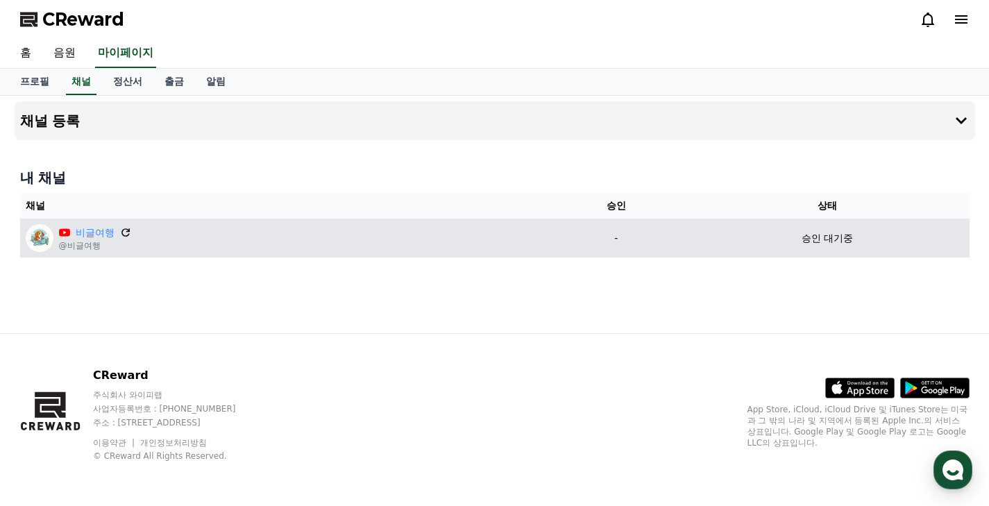
click at [121, 235] on icon at bounding box center [125, 232] width 8 height 8
